Goal: Task Accomplishment & Management: Manage account settings

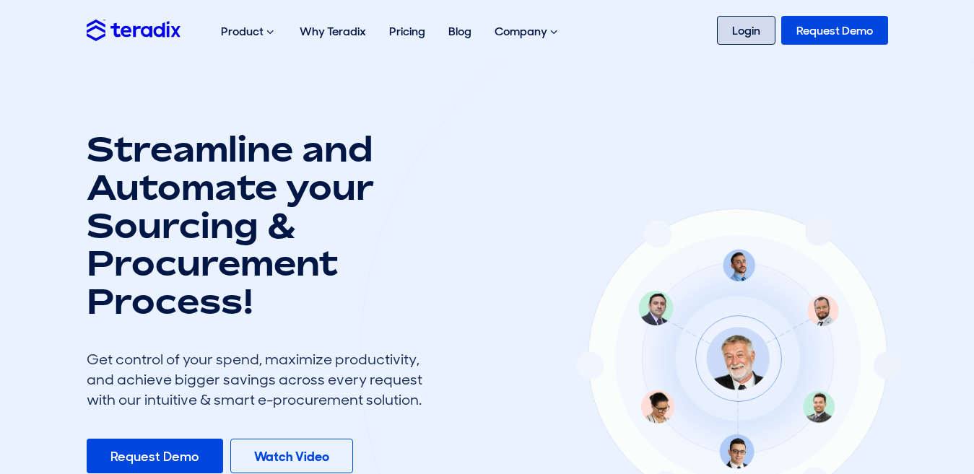
click at [742, 28] on link "Login" at bounding box center [746, 30] width 58 height 29
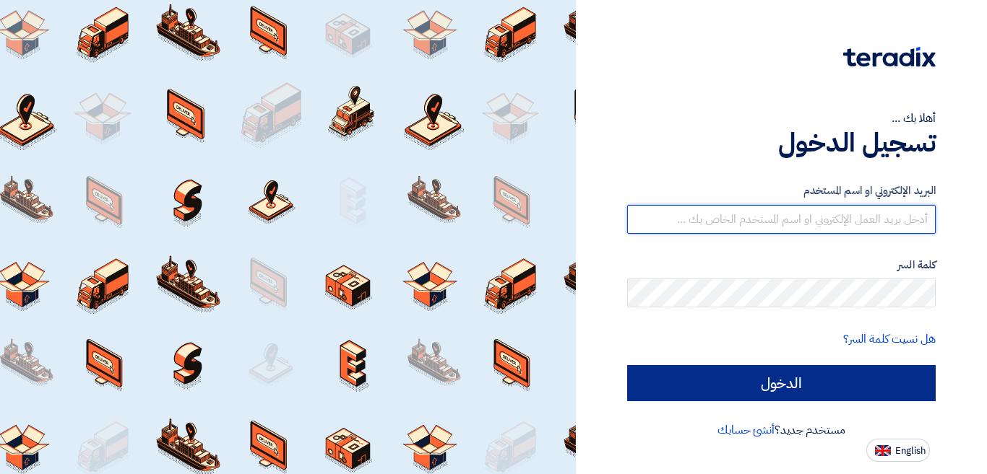
type input "[EMAIL_ADDRESS][DOMAIN_NAME]"
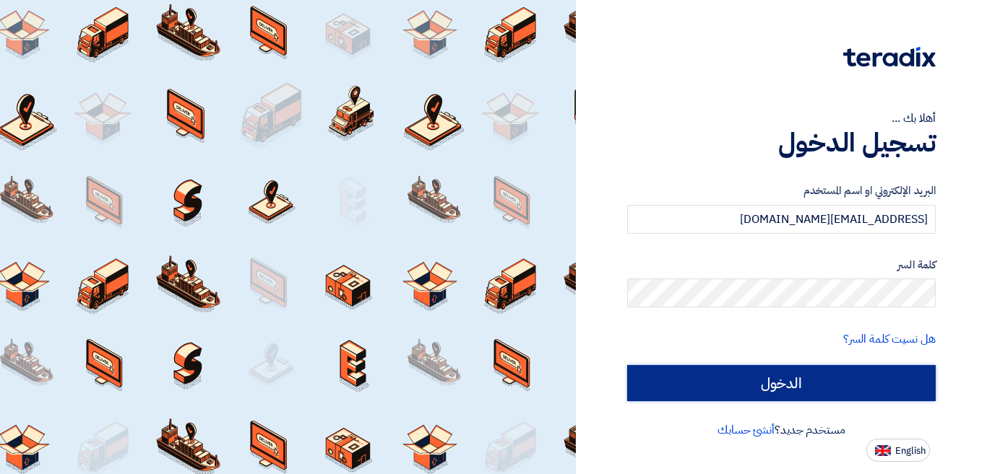
click at [852, 395] on input "الدخول" at bounding box center [781, 383] width 308 height 36
